Goal: Complete application form

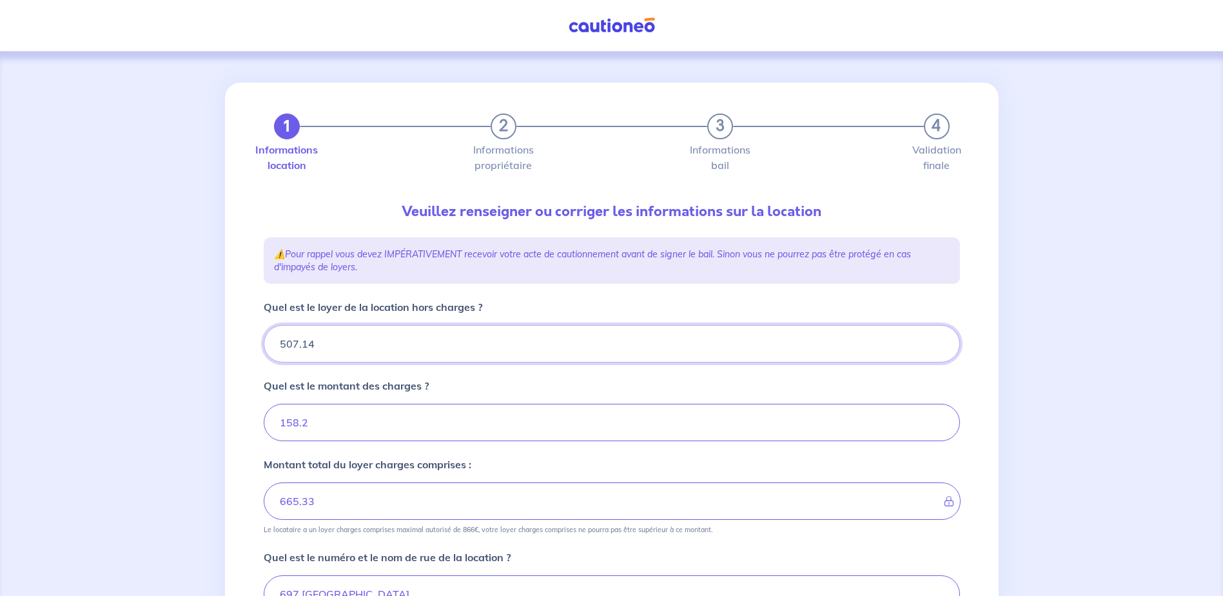
click at [361, 346] on input "507.14" at bounding box center [612, 343] width 696 height 37
click at [1022, 305] on div "1 2 3 4 Informations location Informations propriétaire Informations bail Valid…" at bounding box center [611, 520] width 1223 height 936
click at [504, 356] on input "507.14" at bounding box center [612, 343] width 696 height 37
type input "507.1"
type input "665.3"
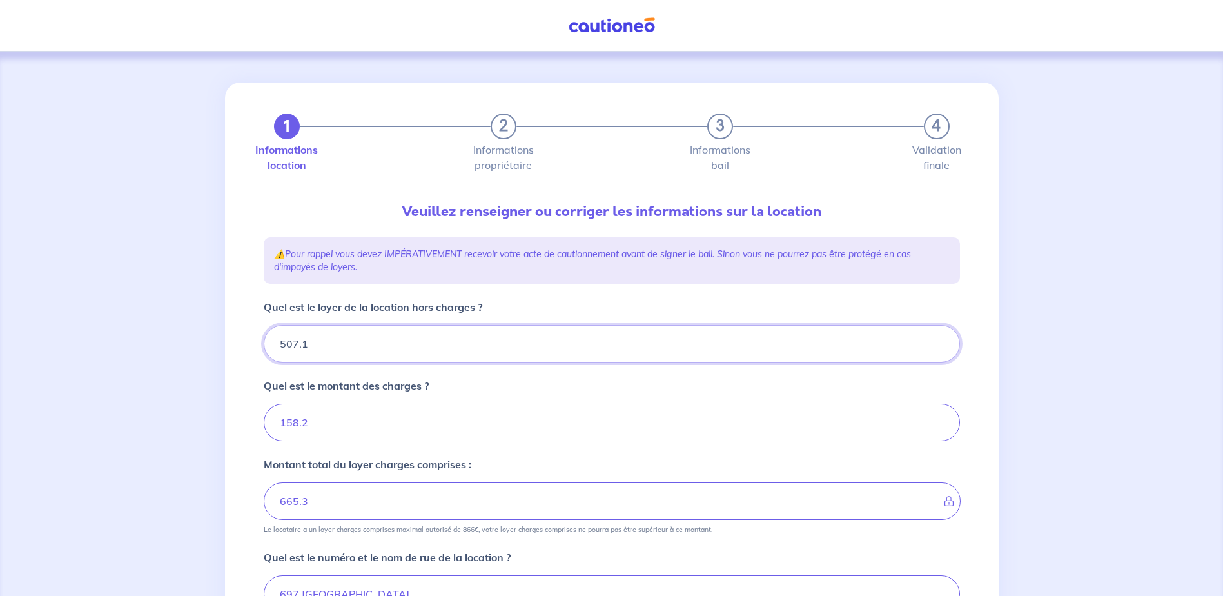
type input "507.15"
type input "665.34"
type input "507.15"
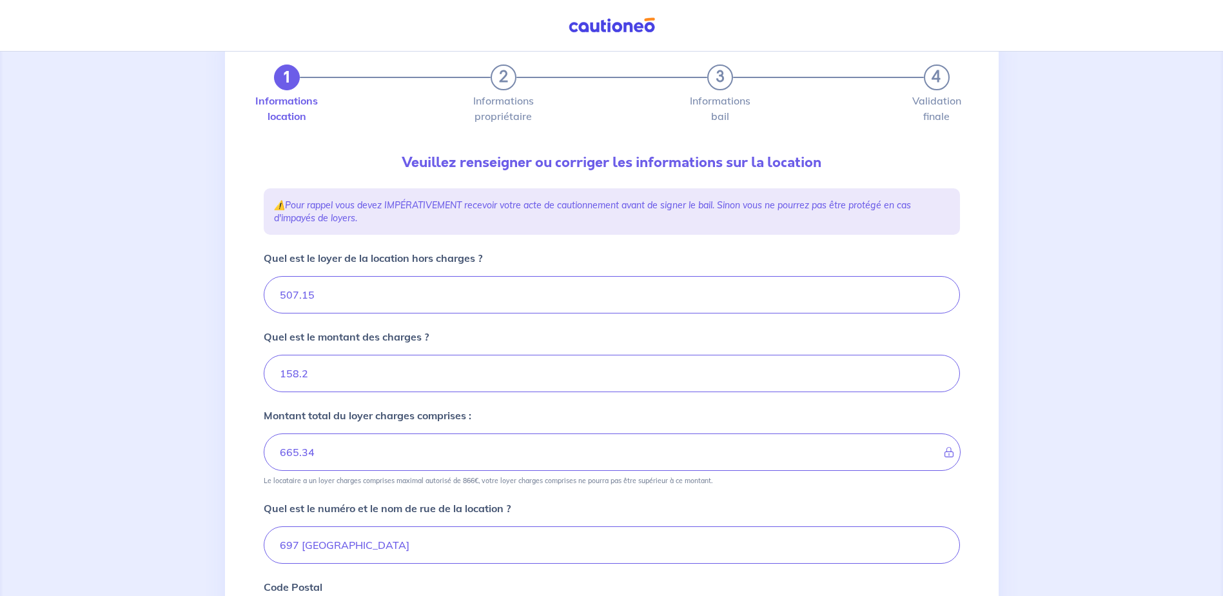
scroll to position [129, 0]
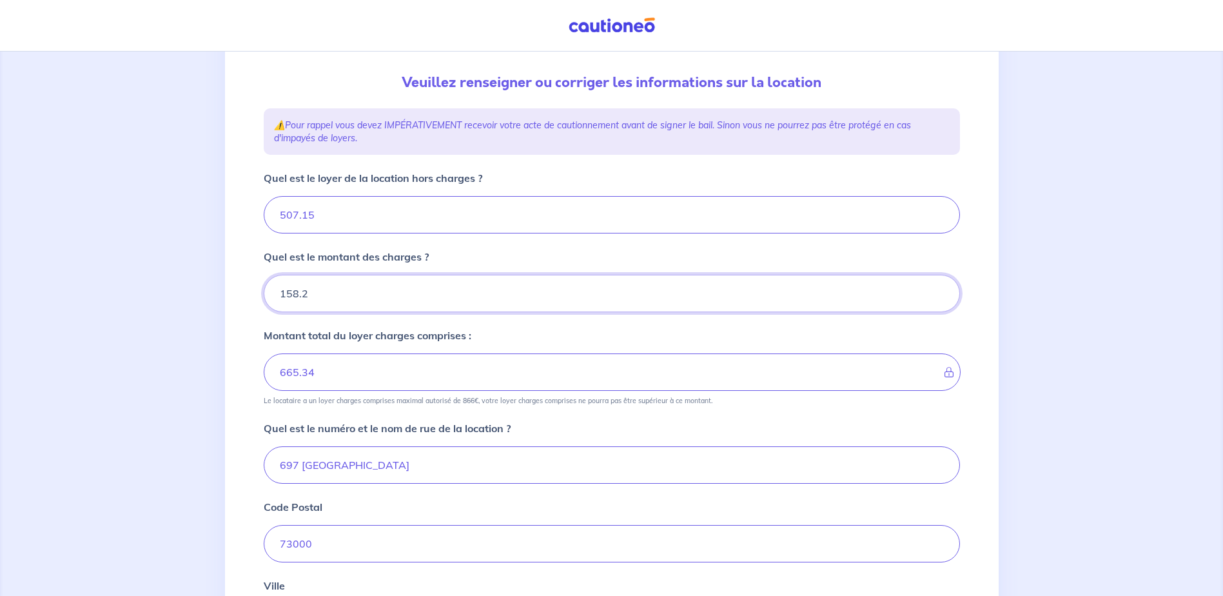
click at [323, 295] on input "158.2" at bounding box center [612, 293] width 696 height 37
drag, startPoint x: 291, startPoint y: 293, endPoint x: 350, endPoint y: 299, distance: 59.7
click at [350, 299] on input "158.2" at bounding box center [612, 293] width 696 height 37
type input "154"
type input "661.15"
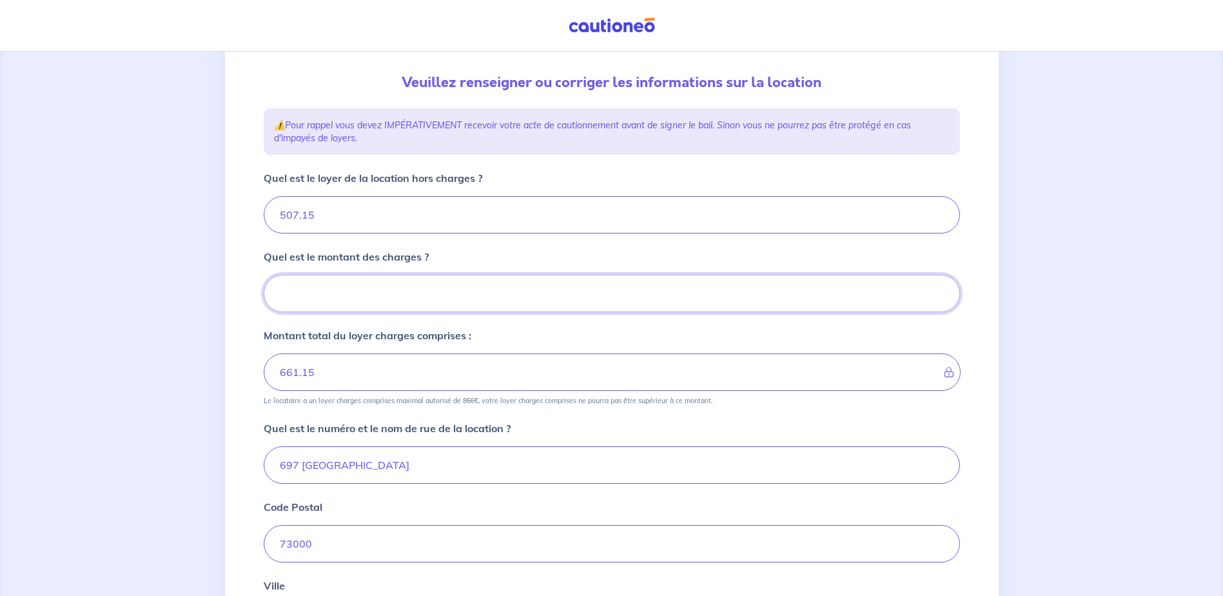
type input "154.7"
type input "507.15"
type input "154.70"
type input "661.84"
type input "154.70"
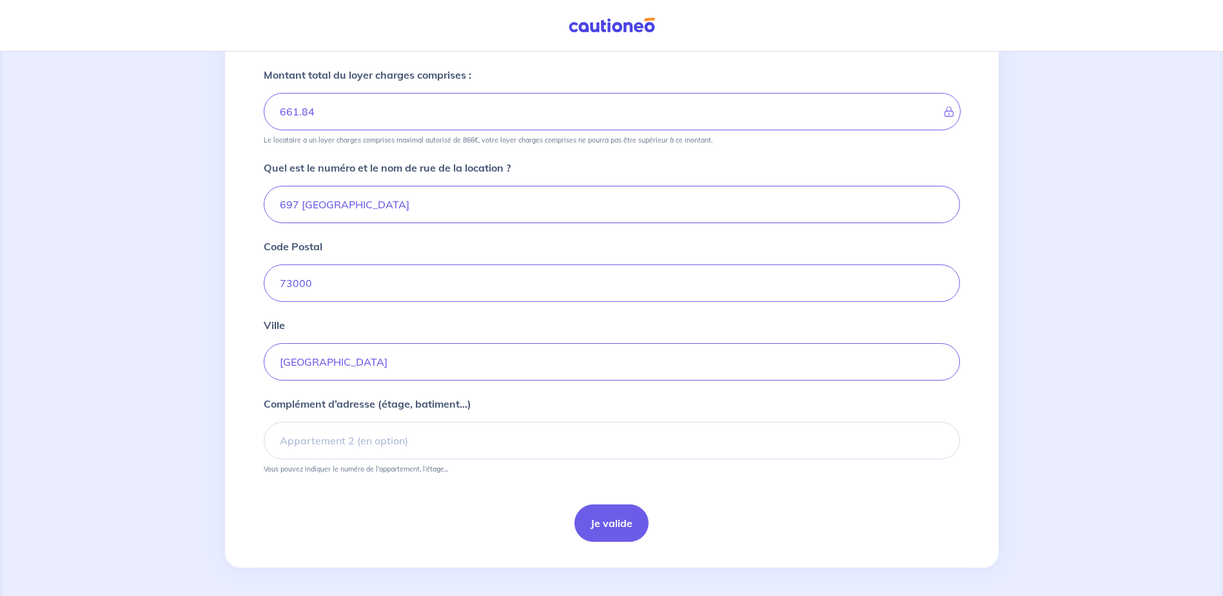
scroll to position [392, 0]
click at [607, 527] on button "Je valide" at bounding box center [611, 520] width 74 height 37
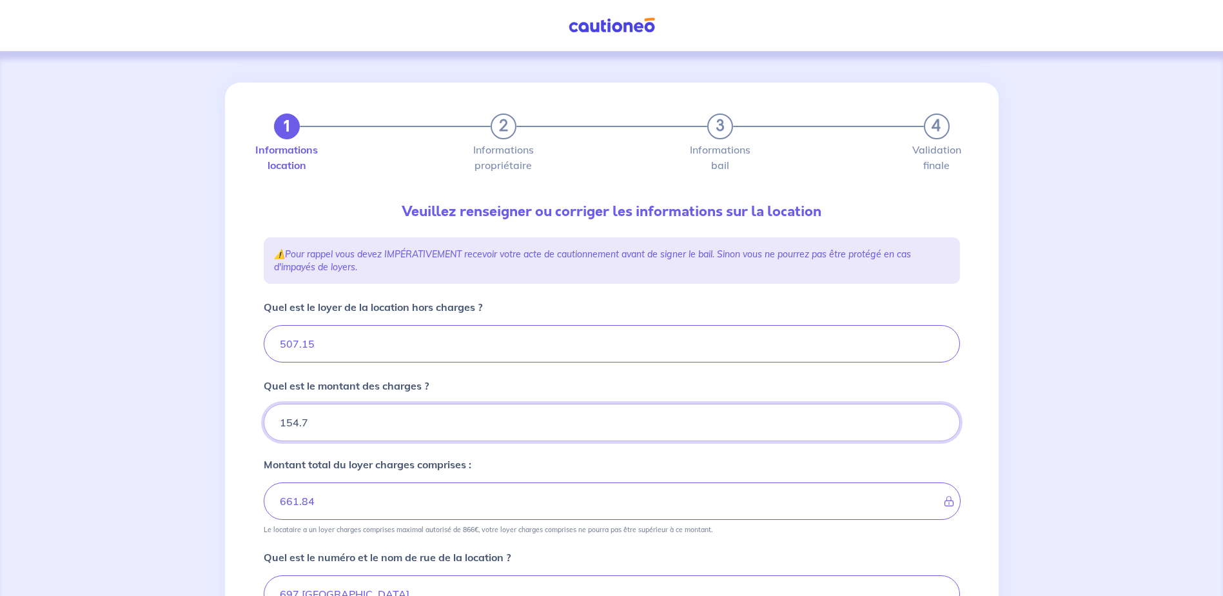
click at [342, 419] on input "154.7" at bounding box center [612, 422] width 696 height 37
drag, startPoint x: 326, startPoint y: 422, endPoint x: 204, endPoint y: 419, distance: 121.9
click at [204, 419] on div "1 2 3 4 Informations location Informations propriétaire Informations bail Valid…" at bounding box center [611, 520] width 1223 height 936
type input "65"
type input "513.15"
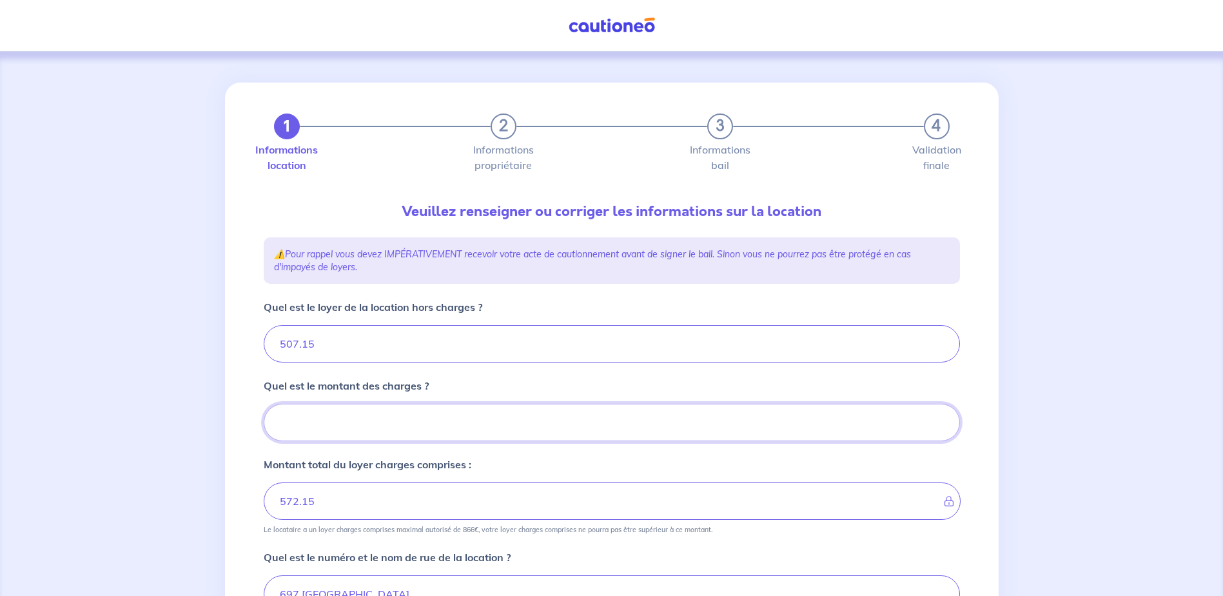
type input "507.15"
type input "65.83"
type input "572.98"
type input "65.83"
click at [171, 384] on div "1 2 3 4 Informations location Informations propriétaire Informations bail Valid…" at bounding box center [611, 520] width 1223 height 936
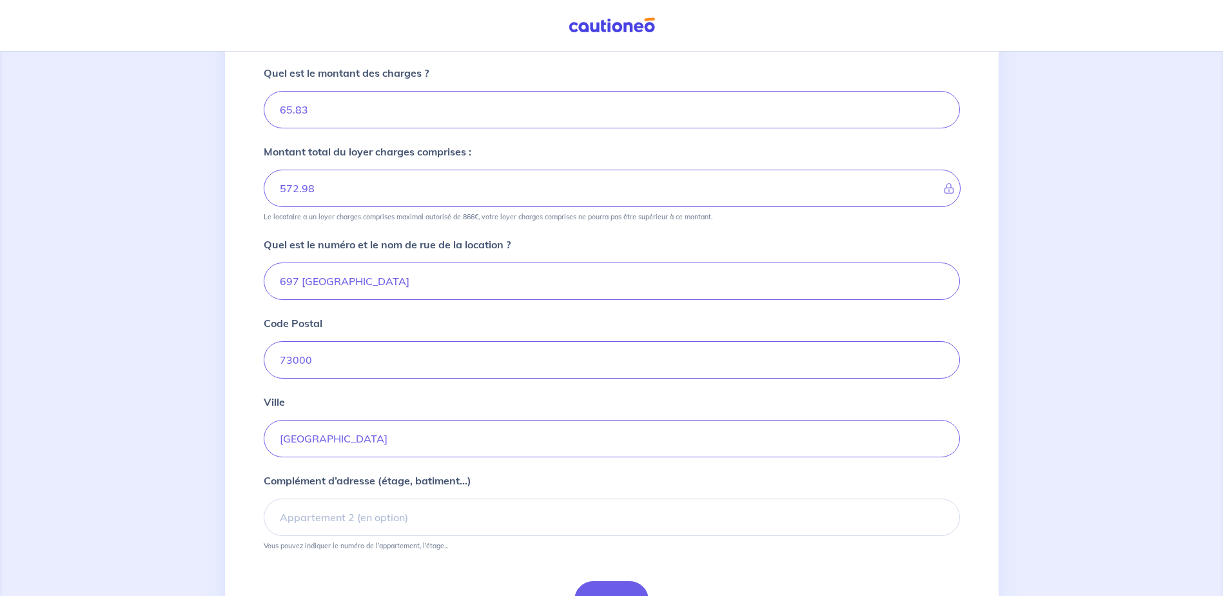
scroll to position [392, 0]
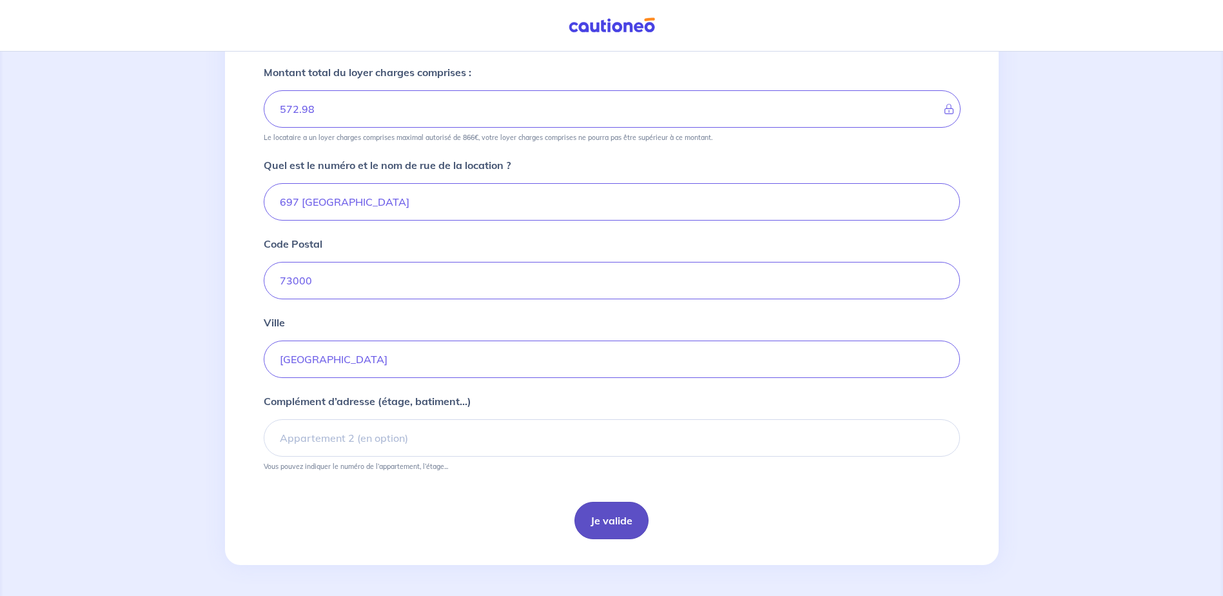
click at [639, 515] on button "Je valide" at bounding box center [611, 520] width 74 height 37
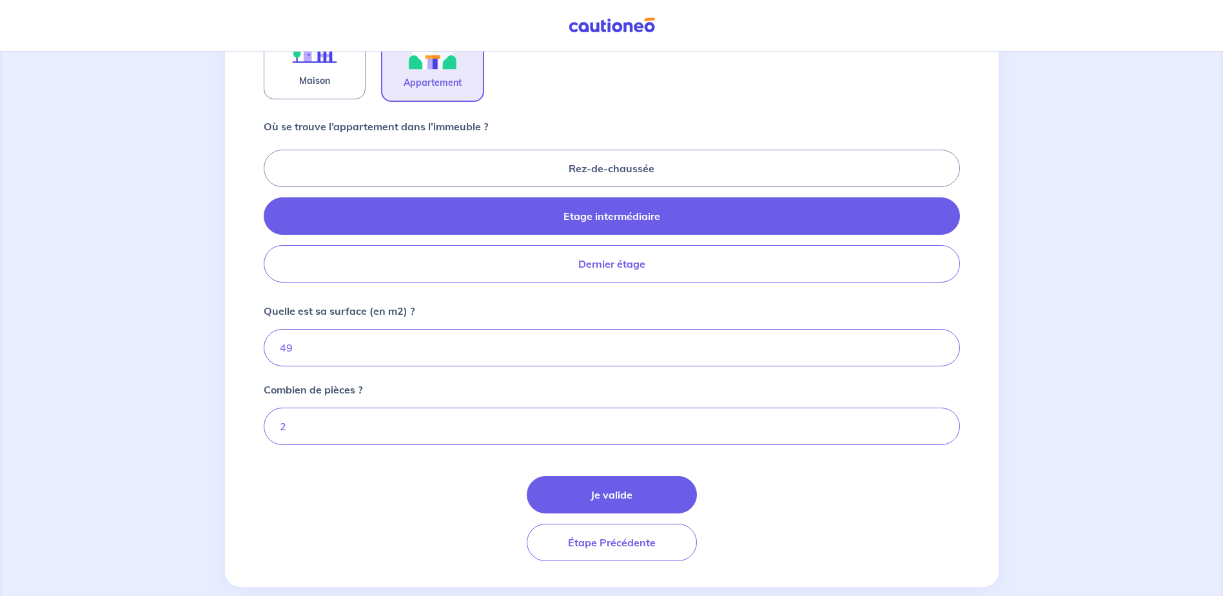
scroll to position [506, 0]
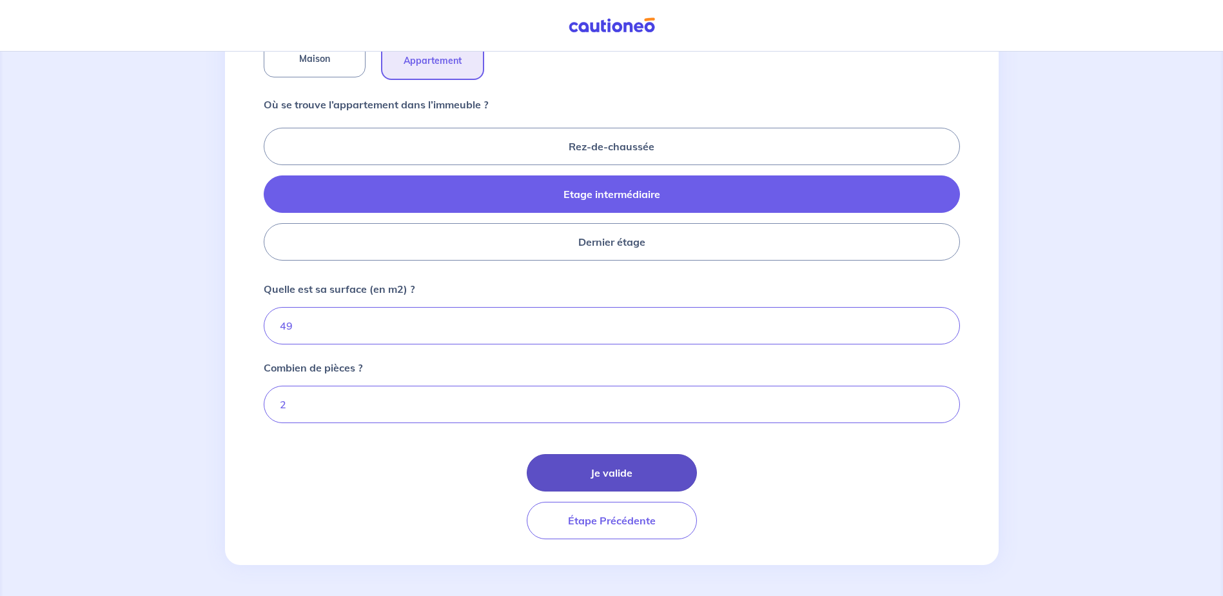
click at [636, 470] on button "Je valide" at bounding box center [612, 472] width 170 height 37
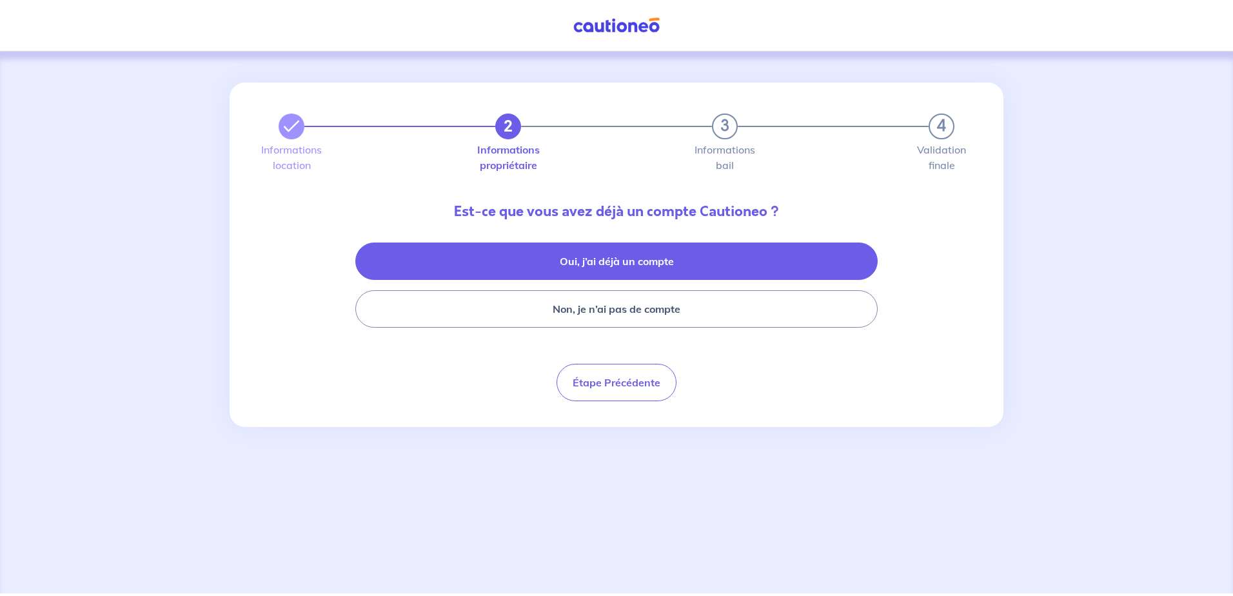
click at [630, 255] on button "Oui, j’ai déjà un compte" at bounding box center [616, 260] width 522 height 37
